Goal: Task Accomplishment & Management: Manage account settings

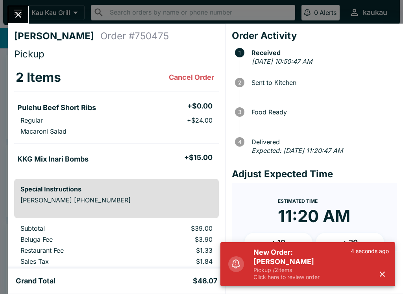
click at [287, 276] on p "Click here to review order" at bounding box center [301, 277] width 97 height 7
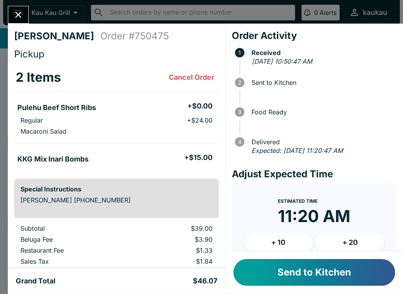
click at [268, 273] on button "Send to Kitchen" at bounding box center [314, 272] width 162 height 27
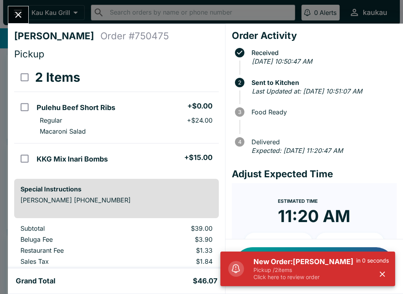
click at [290, 270] on p "Pickup / 2 items" at bounding box center [304, 270] width 103 height 7
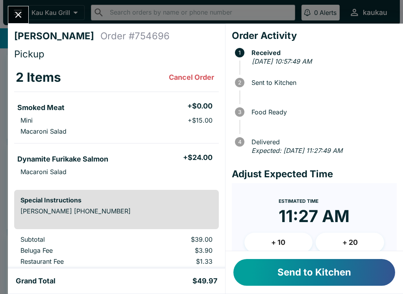
click at [308, 263] on button "Send to Kitchen" at bounding box center [314, 272] width 162 height 27
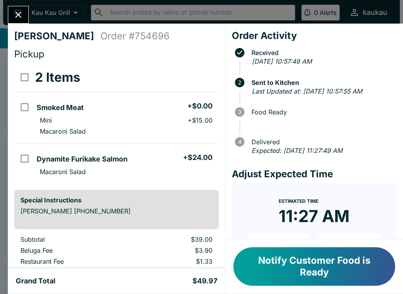
click at [26, 14] on button "Close" at bounding box center [18, 14] width 20 height 17
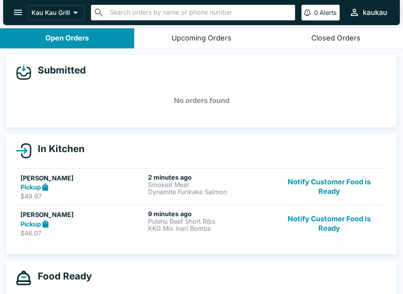
click at [318, 227] on button "Notify Customer Food is Ready" at bounding box center [329, 223] width 107 height 27
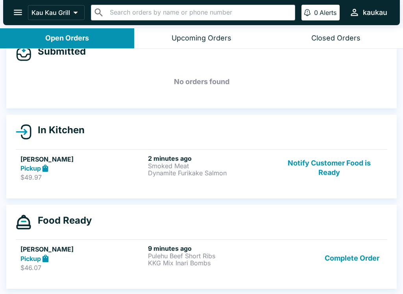
scroll to position [19, 0]
click at [334, 171] on button "Notify Customer Food is Ready" at bounding box center [329, 167] width 107 height 27
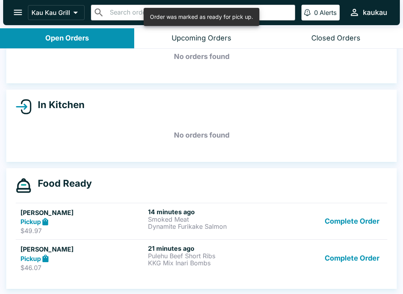
scroll to position [44, 0]
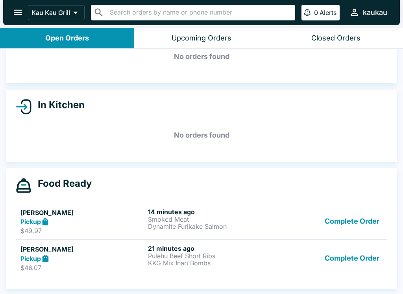
click at [219, 216] on p "Smoked Meat" at bounding box center [210, 219] width 124 height 7
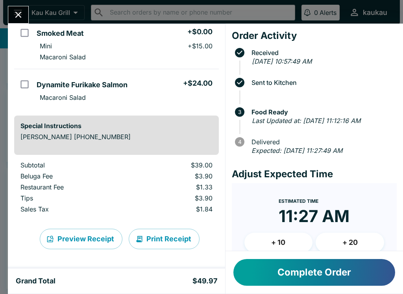
scroll to position [74, 0]
click at [340, 276] on button "Complete Order" at bounding box center [314, 272] width 162 height 27
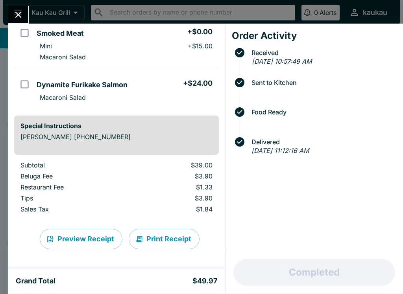
scroll to position [7, 0]
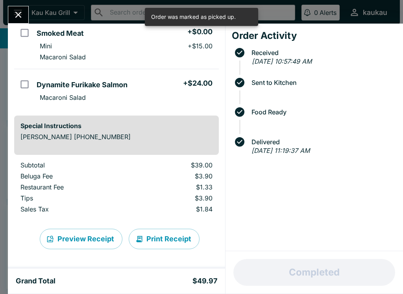
click at [13, 10] on icon "Close" at bounding box center [18, 14] width 11 height 11
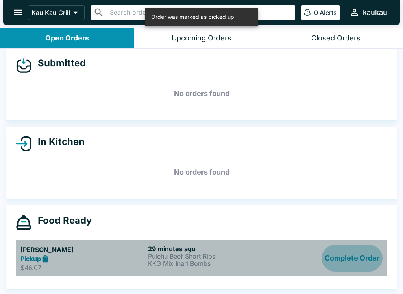
click at [372, 259] on button "Complete Order" at bounding box center [351, 258] width 61 height 27
